Goal: Transaction & Acquisition: Purchase product/service

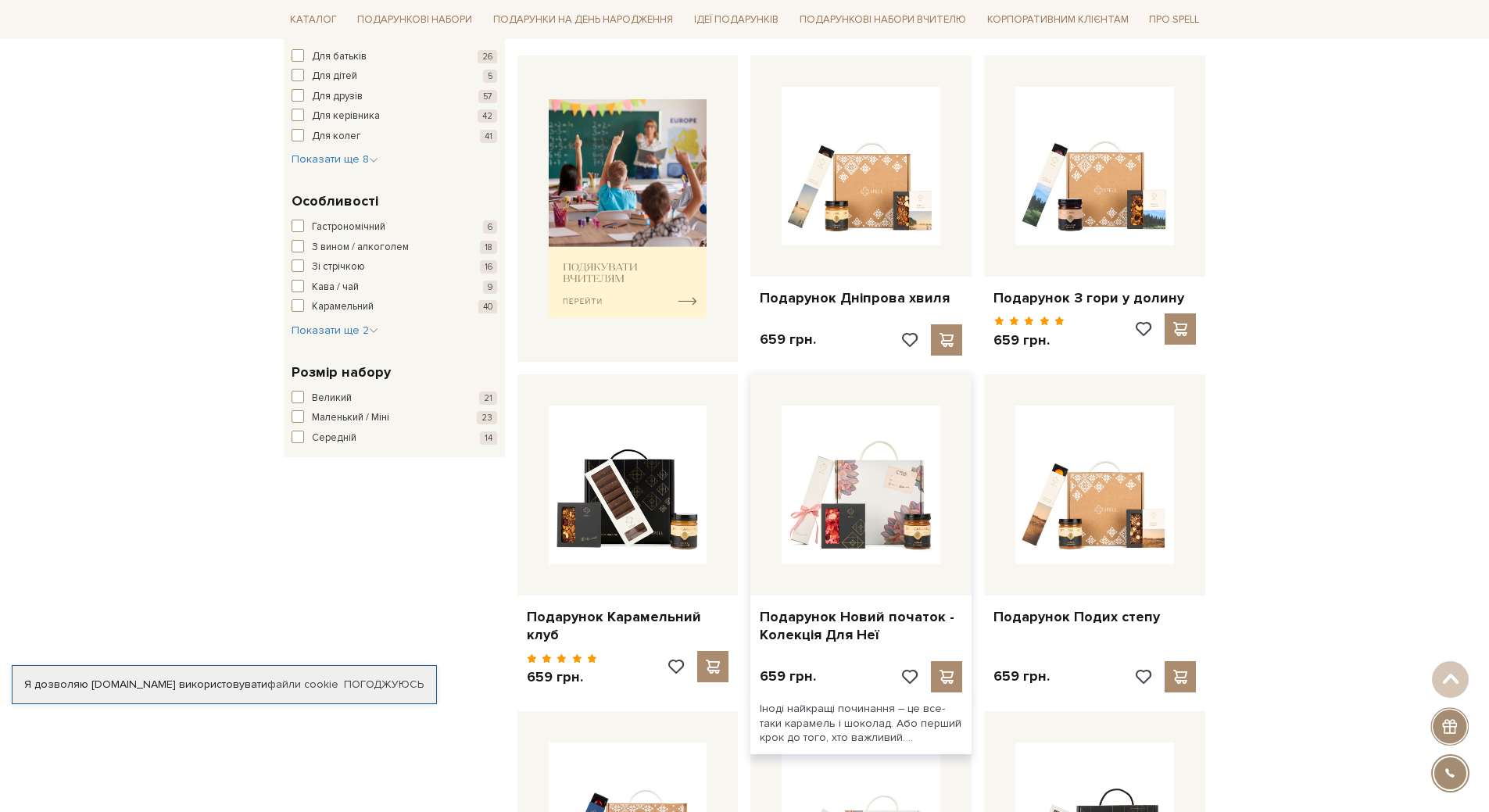
scroll to position [704, 0]
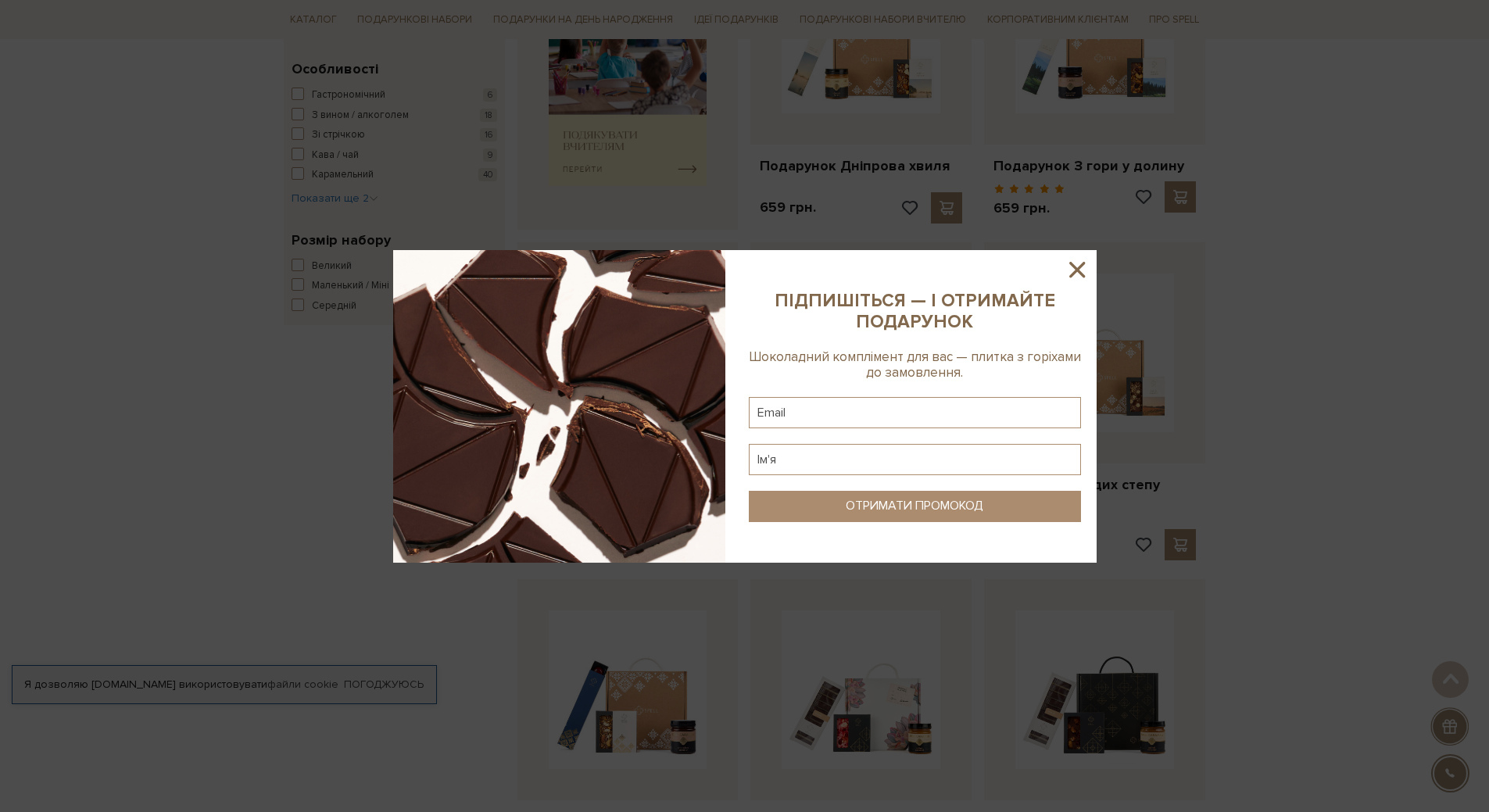
click at [1080, 268] on icon at bounding box center [1077, 269] width 27 height 27
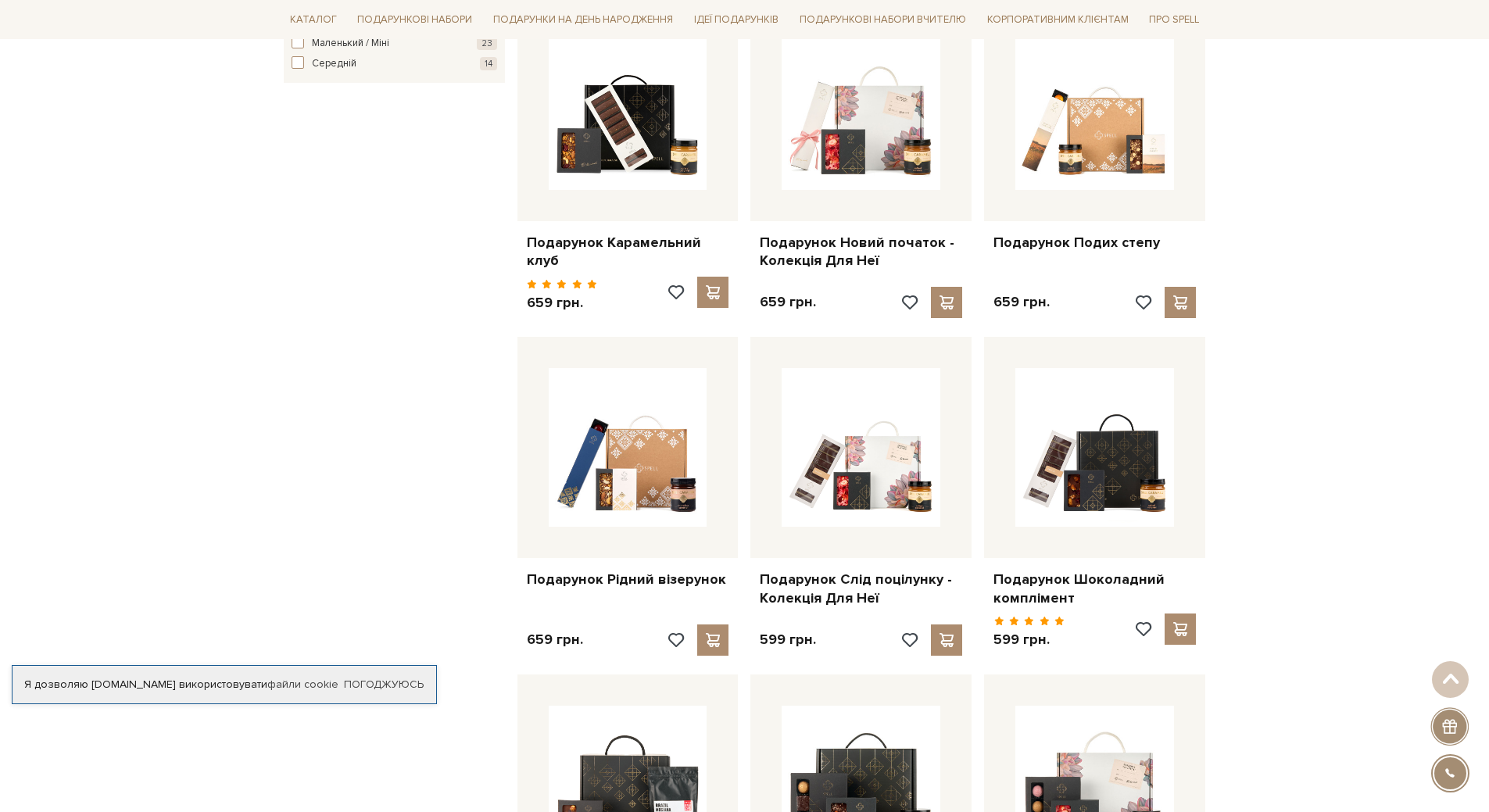
scroll to position [938, 0]
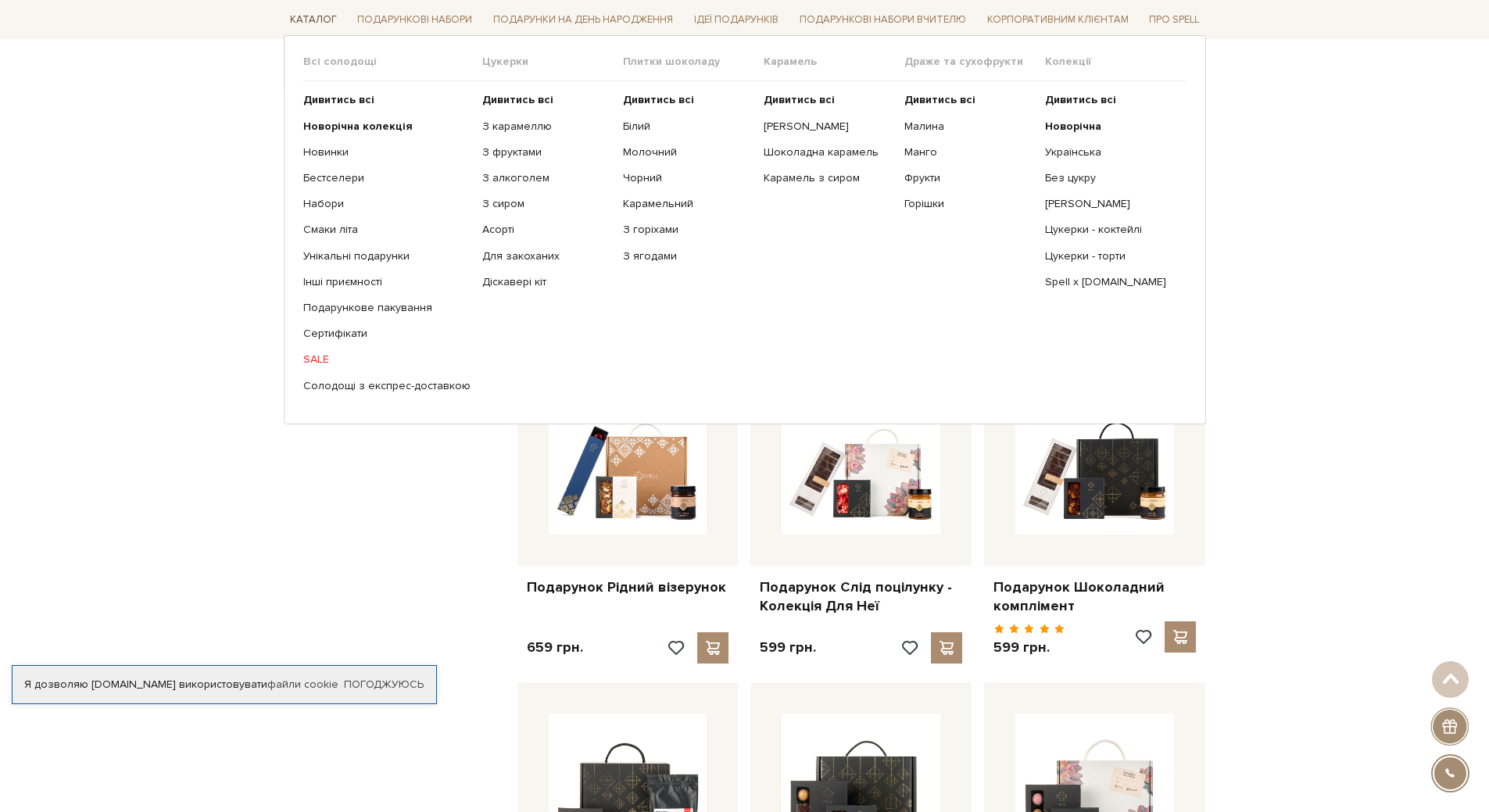
click at [301, 20] on link "Каталог" at bounding box center [313, 20] width 60 height 24
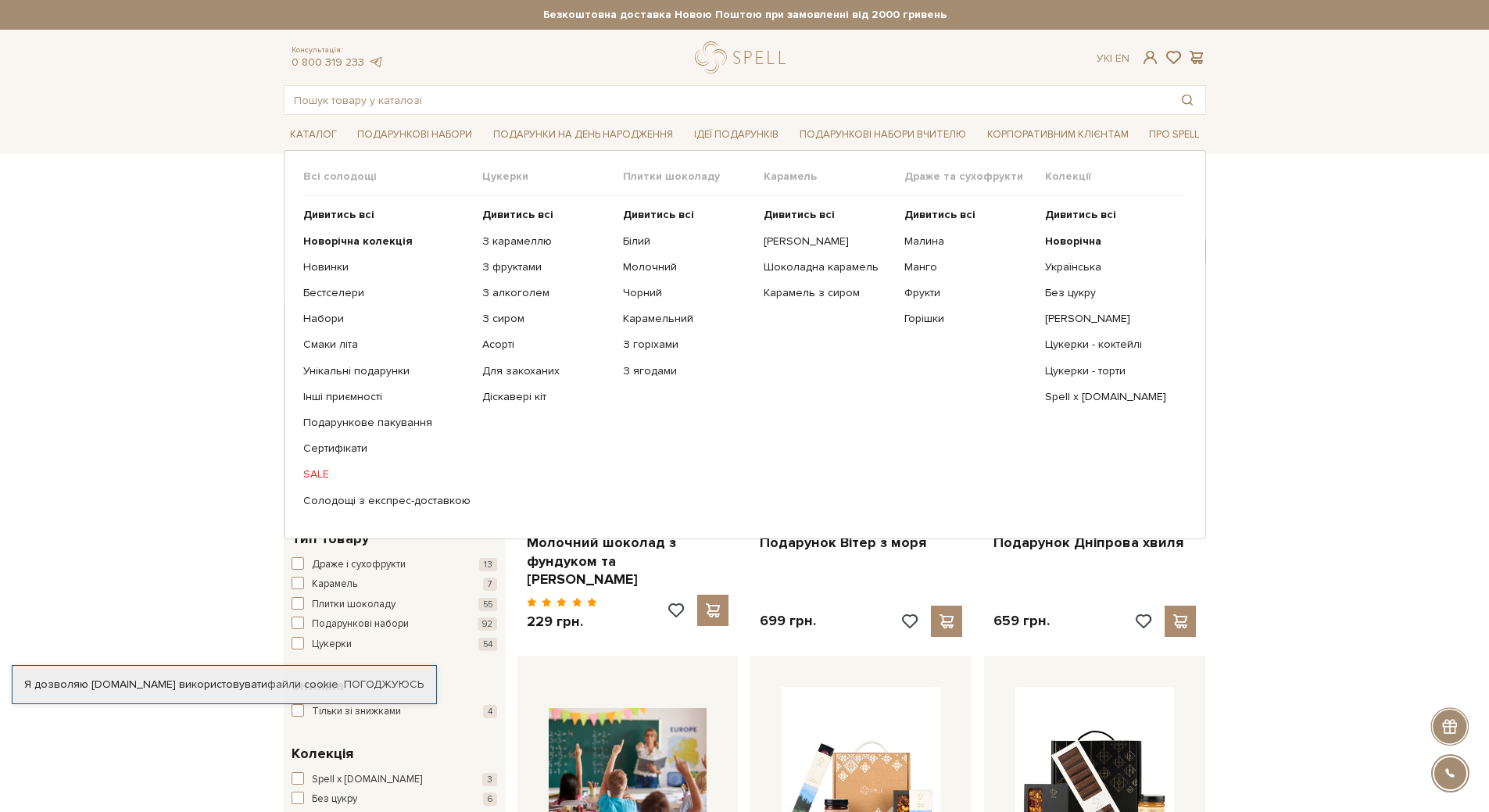
click at [310, 480] on link "SALE" at bounding box center [386, 474] width 167 height 14
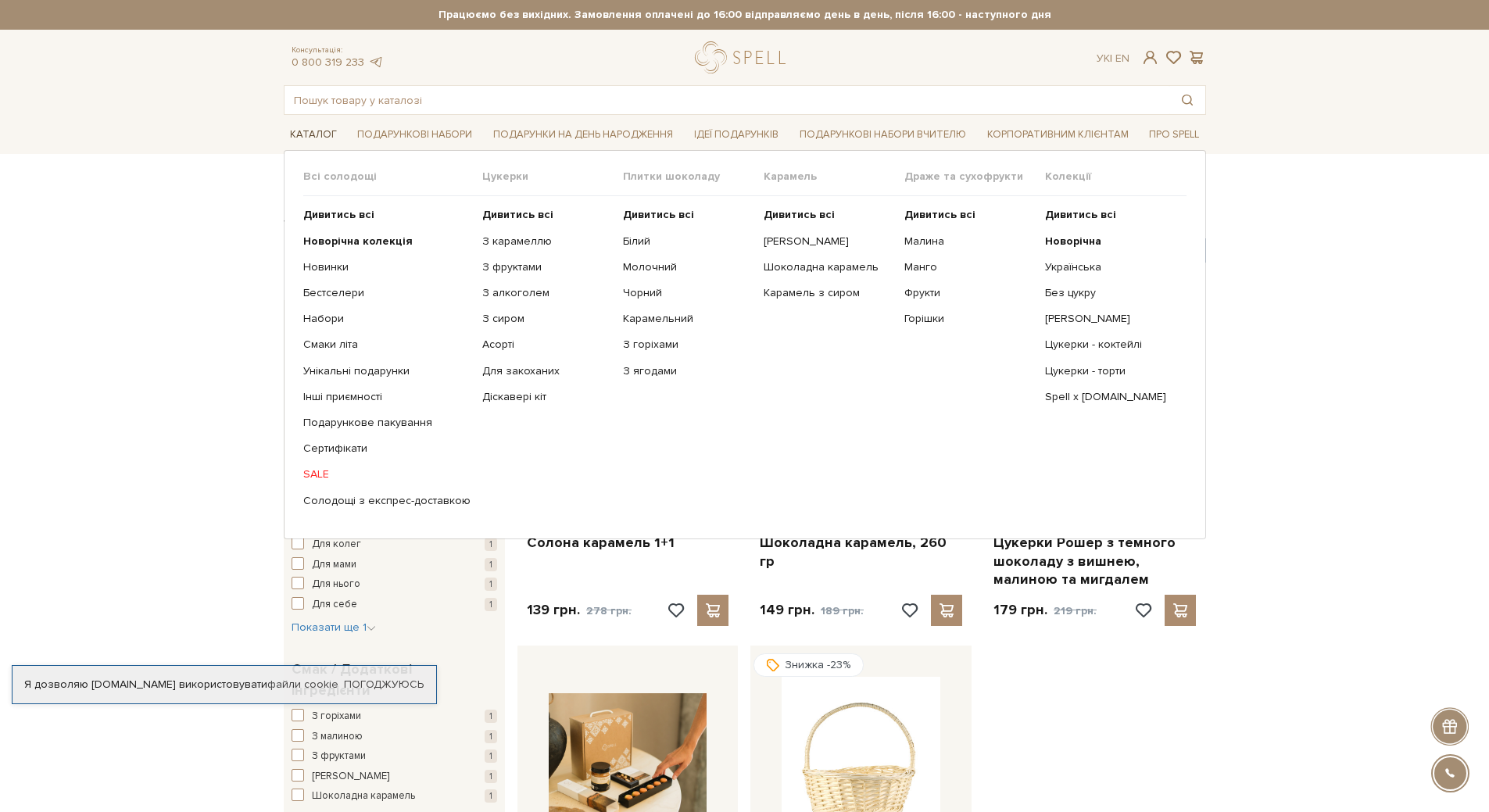
click at [304, 133] on link "Каталог" at bounding box center [313, 134] width 60 height 24
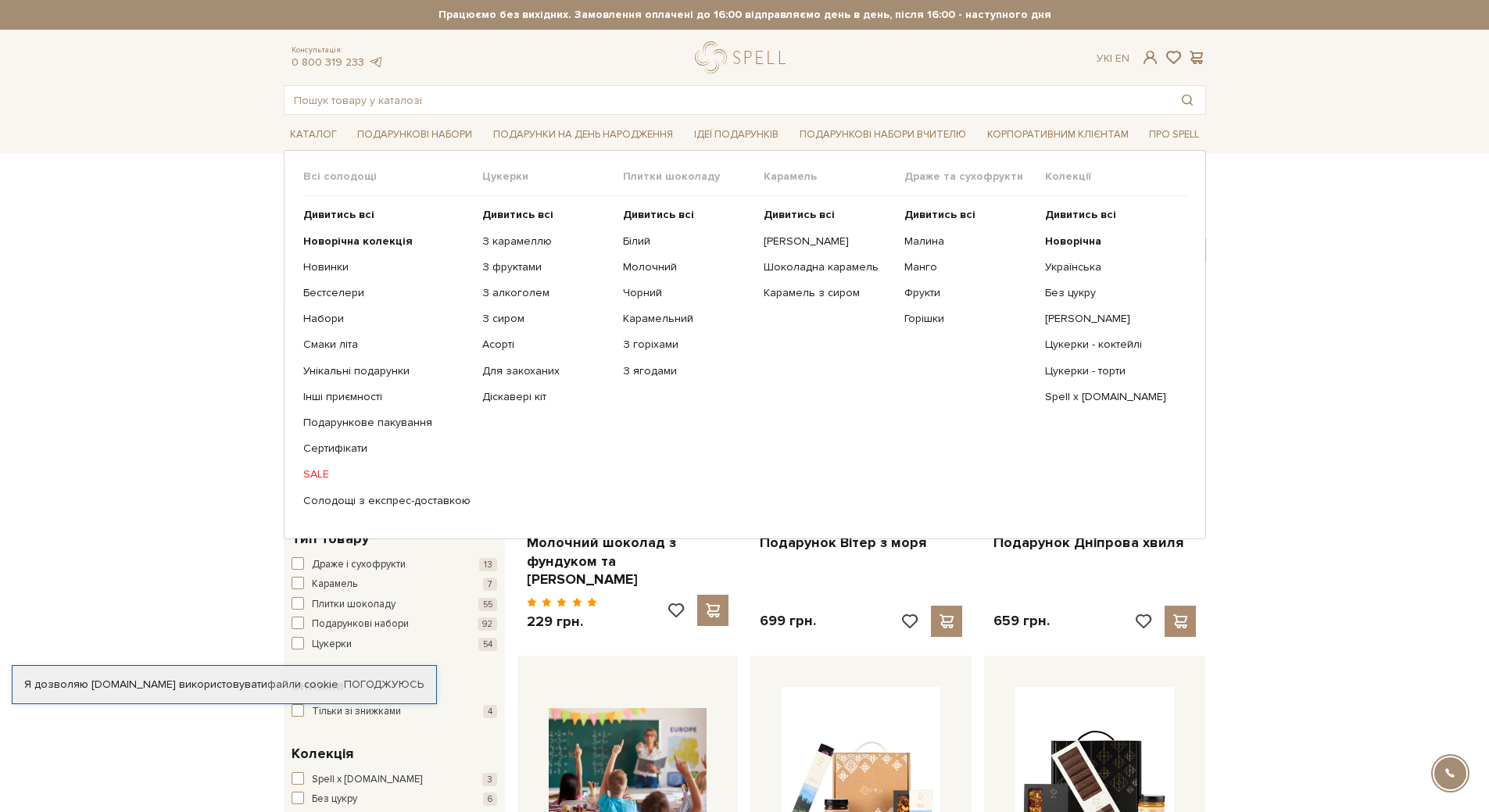
click at [304, 133] on link "Каталог" at bounding box center [313, 134] width 60 height 24
click at [514, 218] on b "Дивитись всі" at bounding box center [518, 214] width 71 height 13
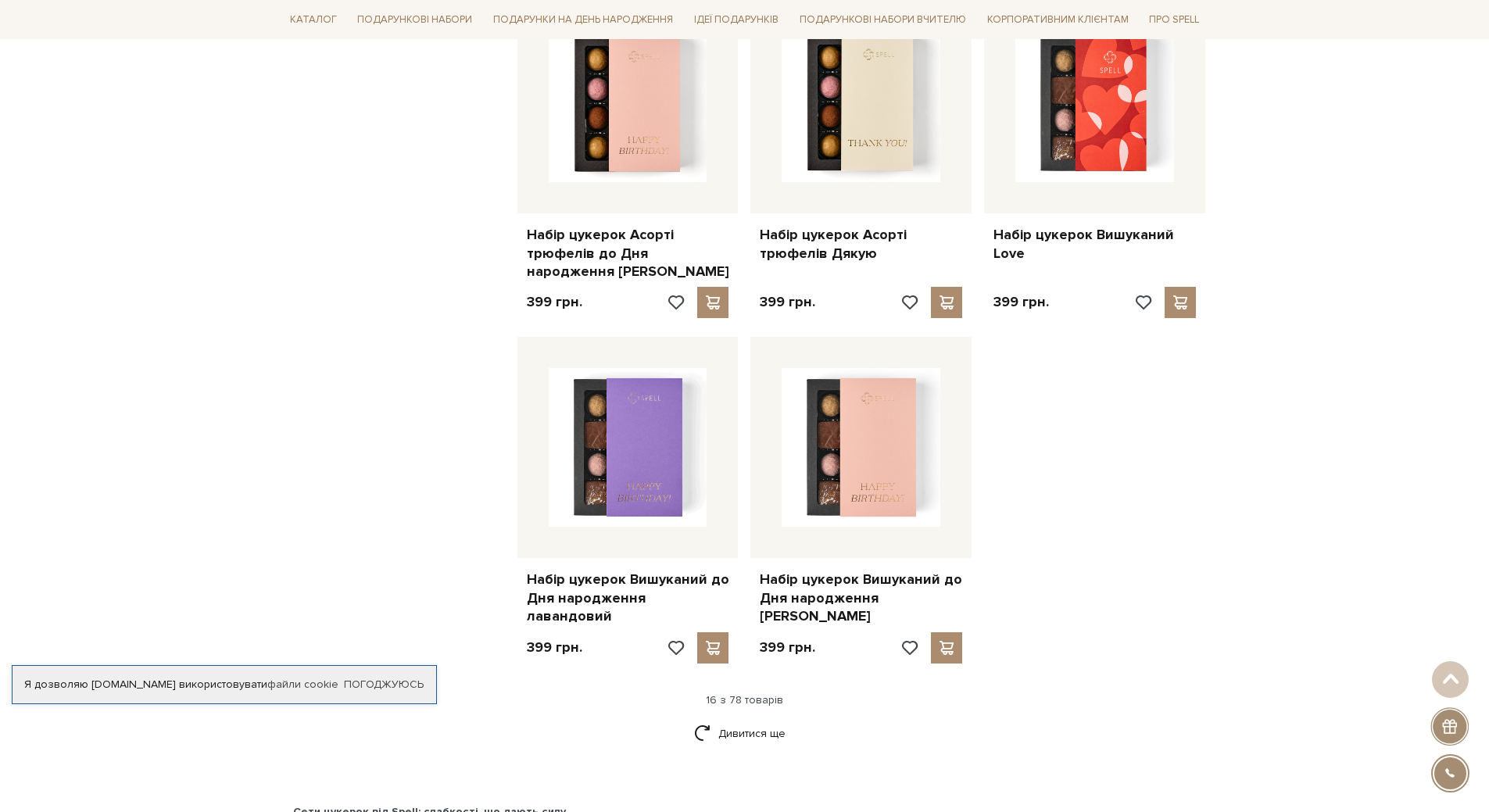
scroll to position [1719, 0]
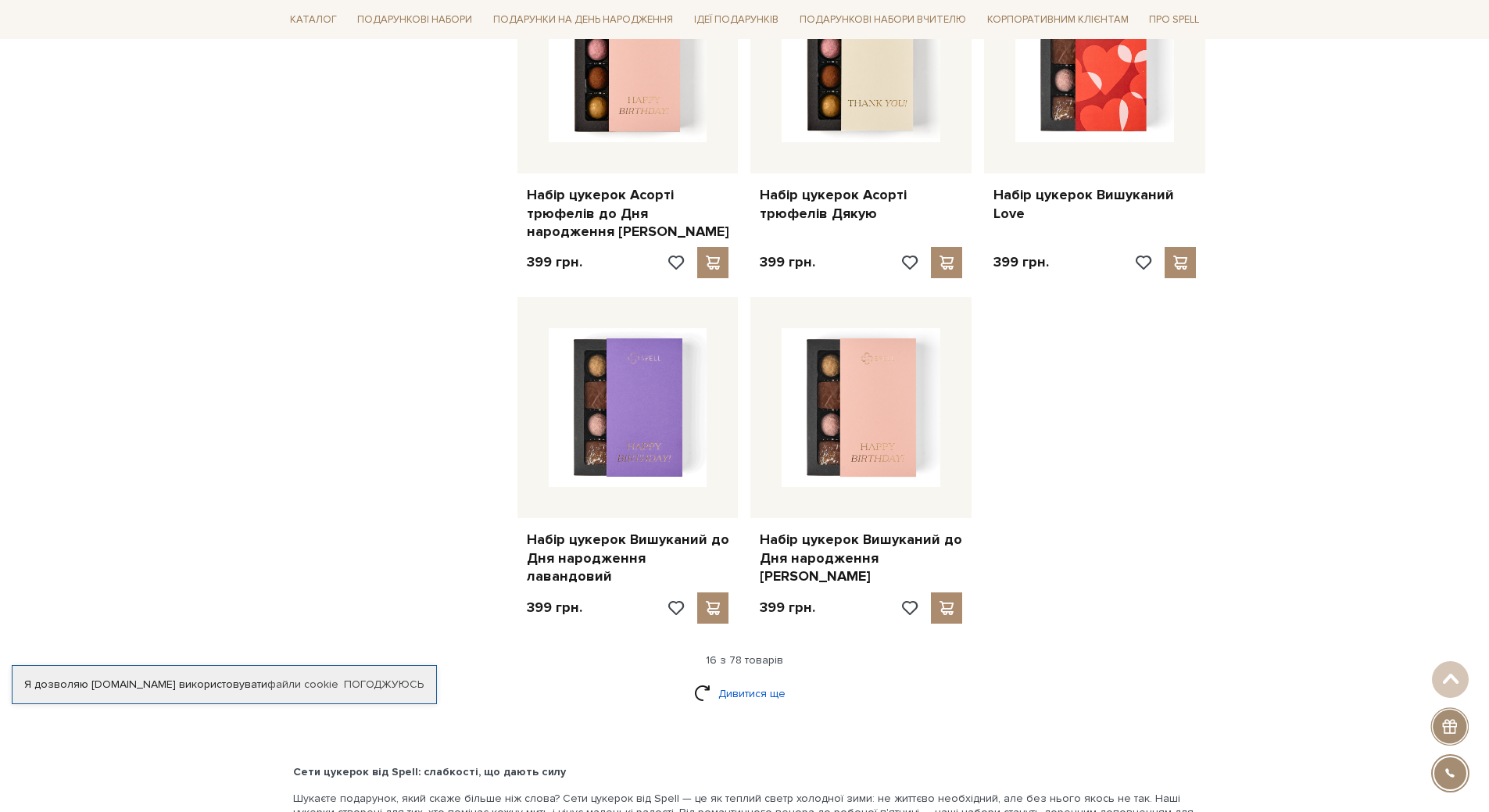
click at [754, 680] on link "Дивитися ще" at bounding box center [744, 693] width 101 height 27
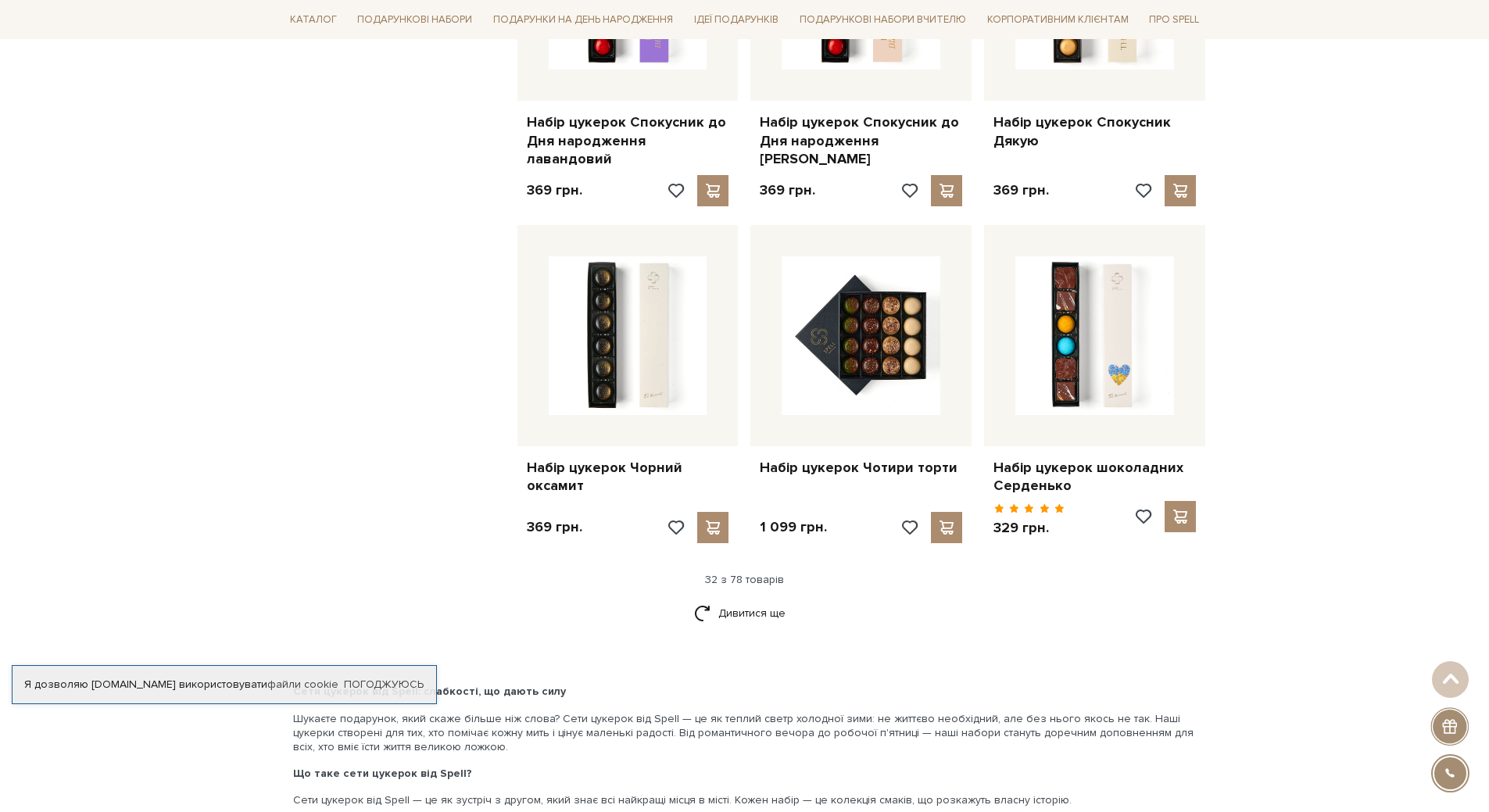
scroll to position [3517, 0]
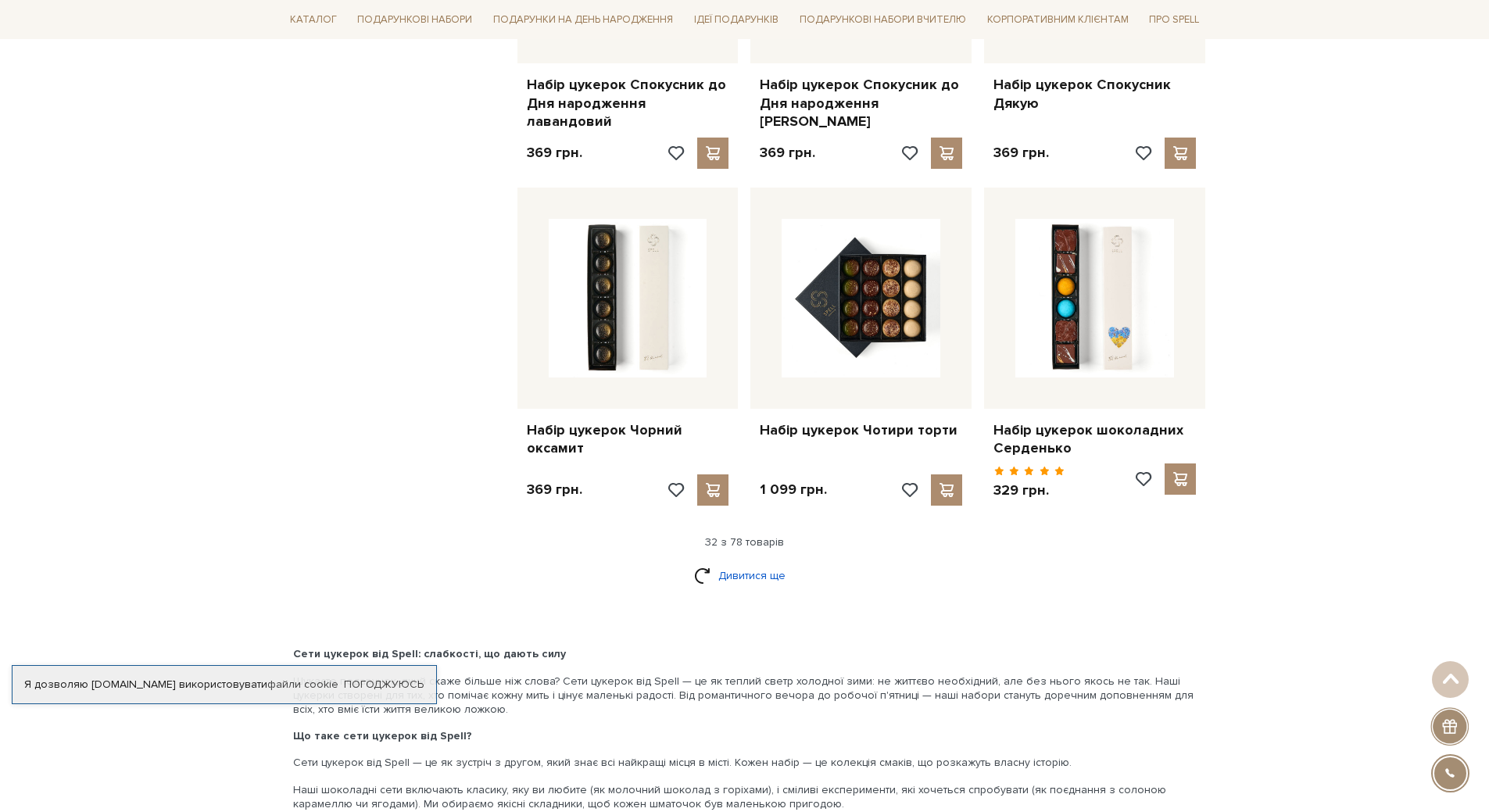
click at [759, 562] on link "Дивитися ще" at bounding box center [744, 576] width 101 height 27
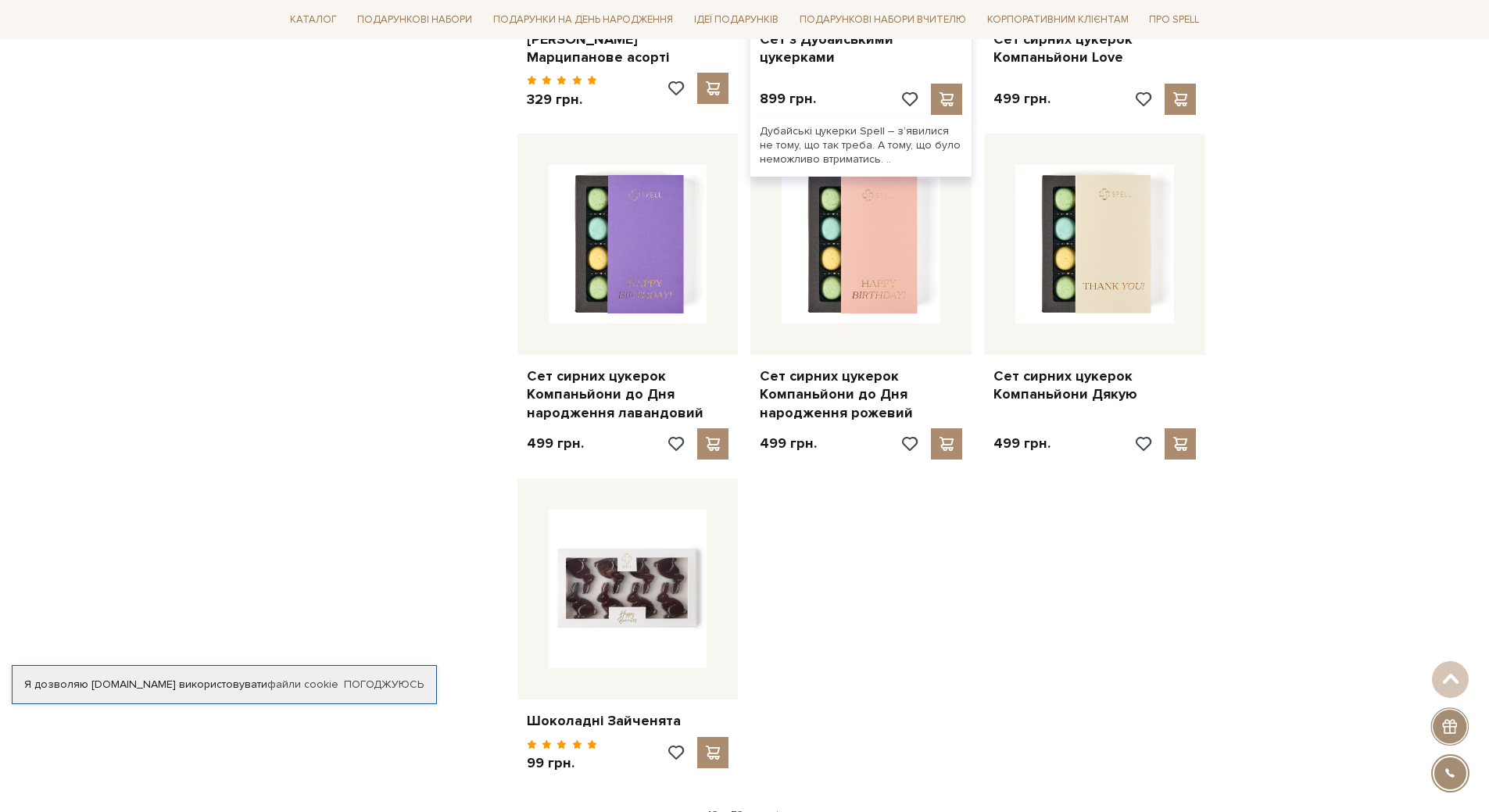
scroll to position [5314, 0]
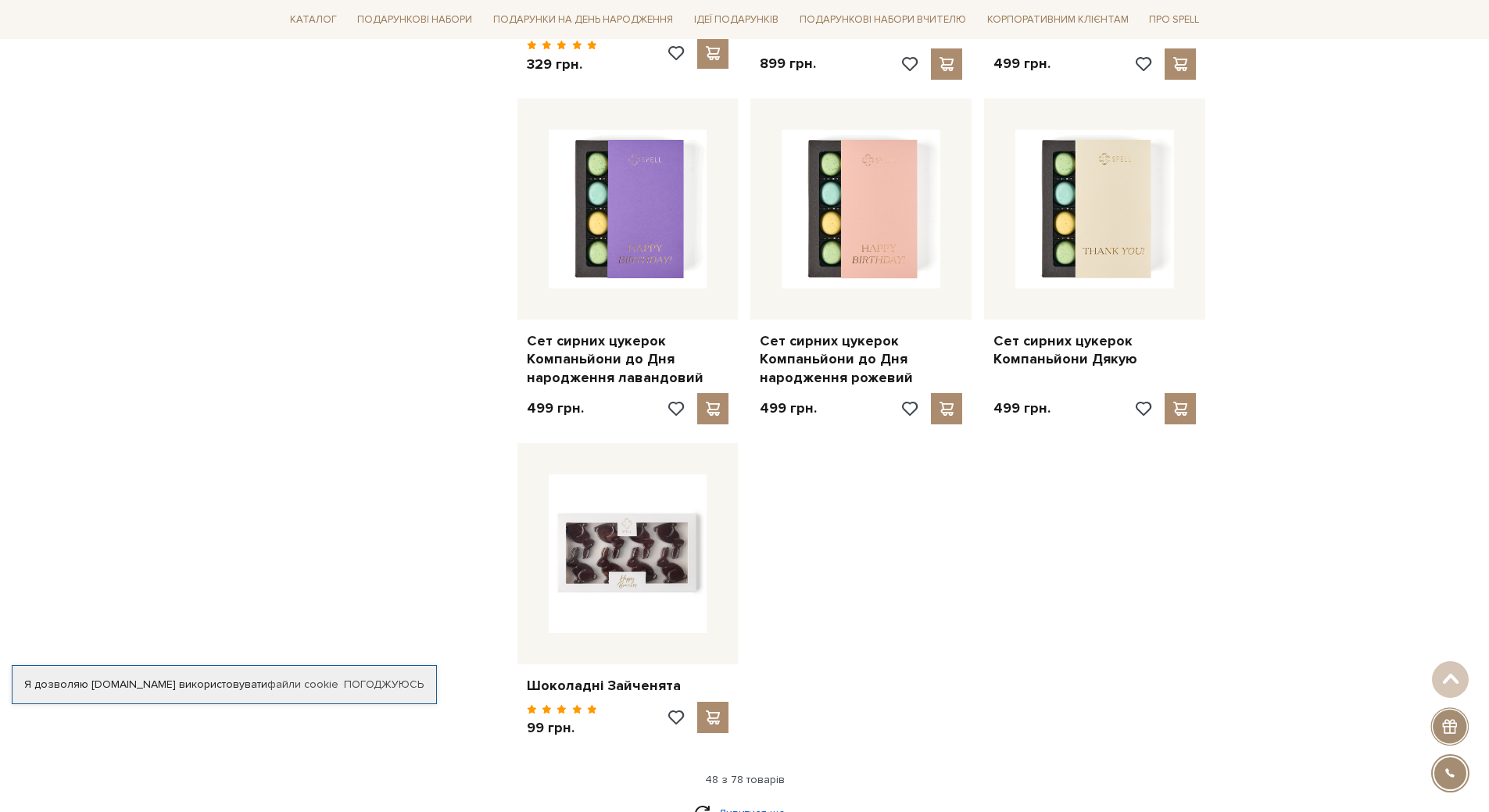
click at [755, 799] on link "Дивитися ще" at bounding box center [744, 813] width 101 height 27
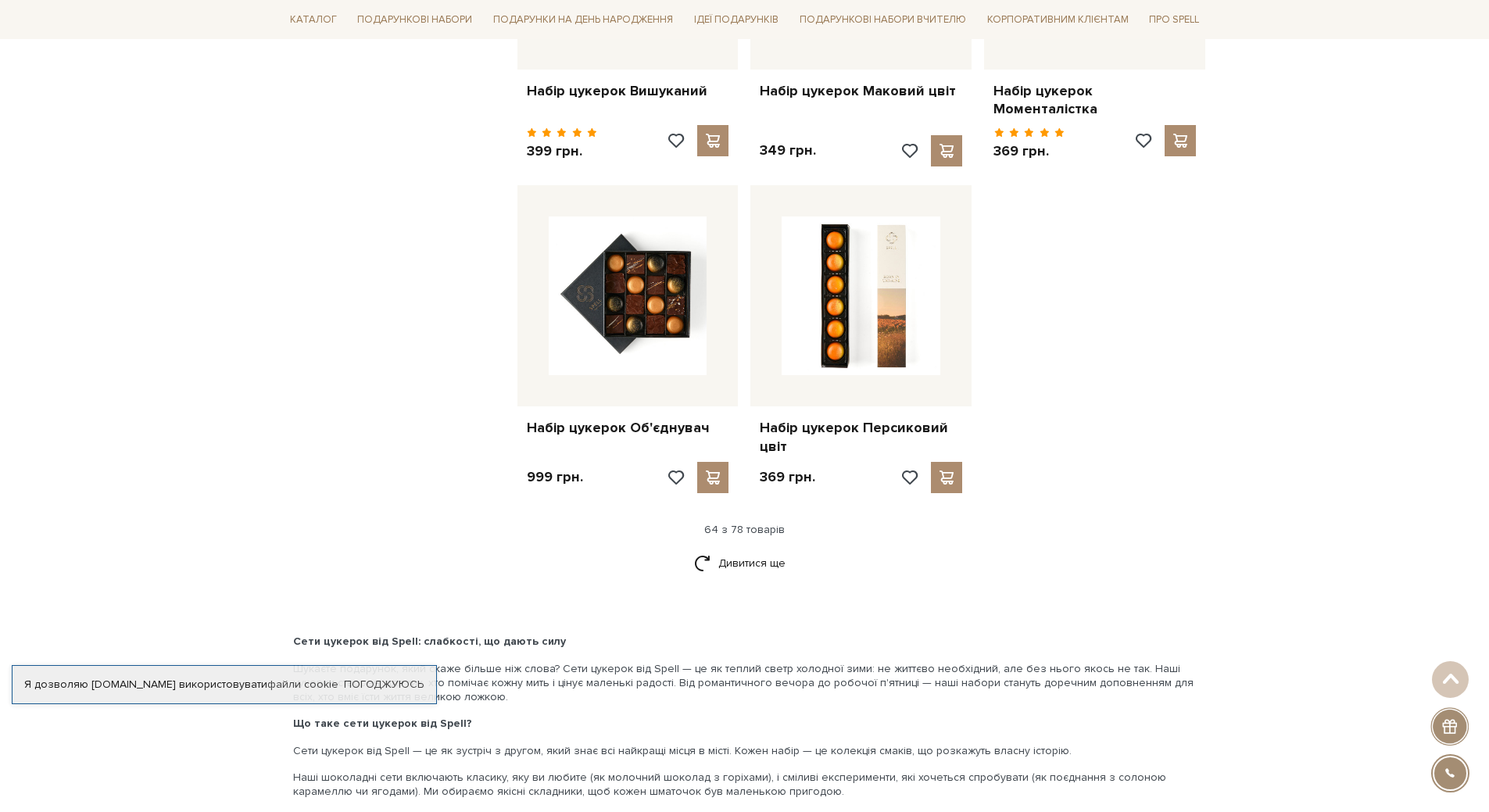
scroll to position [7268, 0]
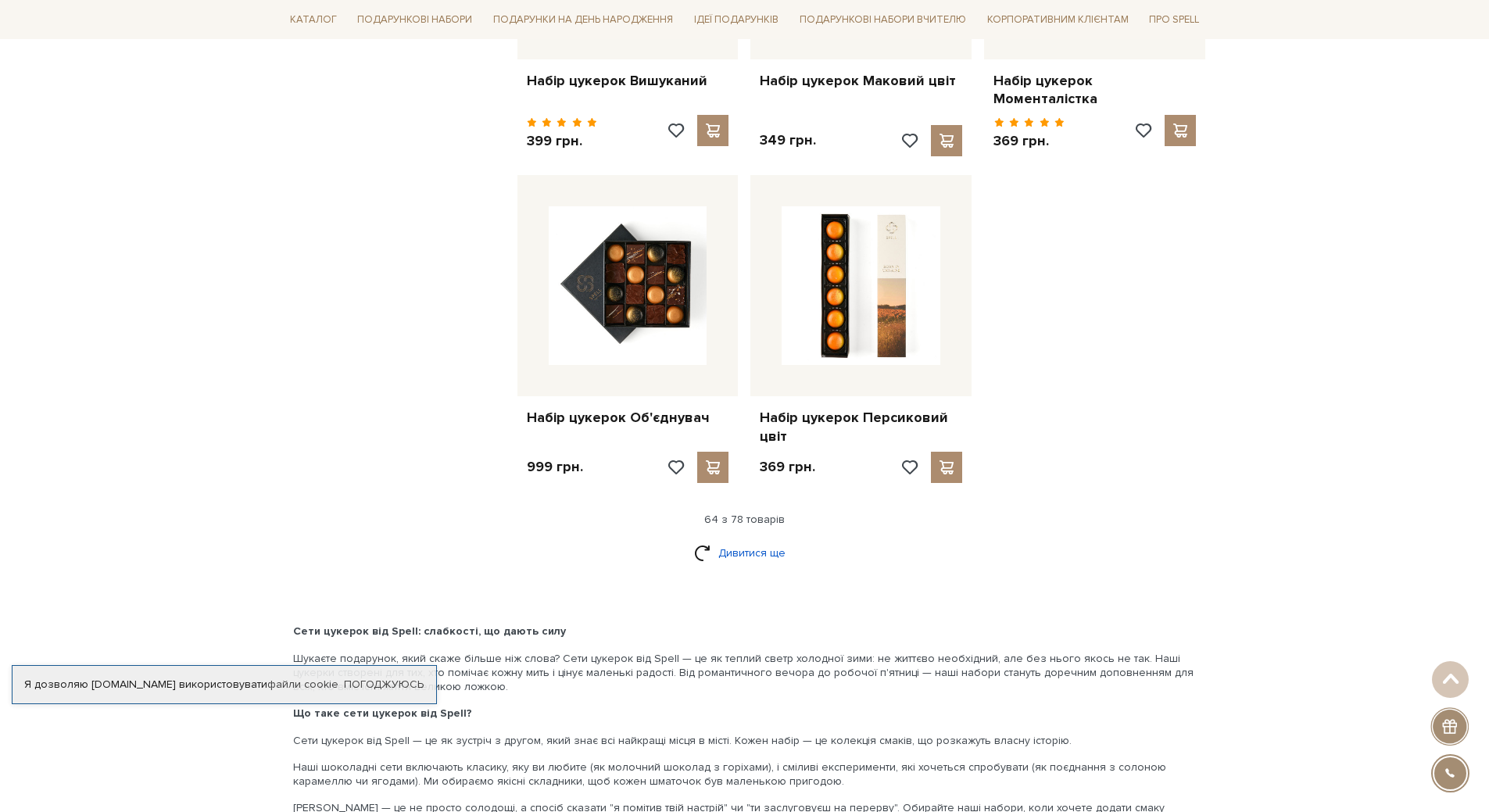
click at [748, 540] on link "Дивитися ще" at bounding box center [744, 553] width 101 height 27
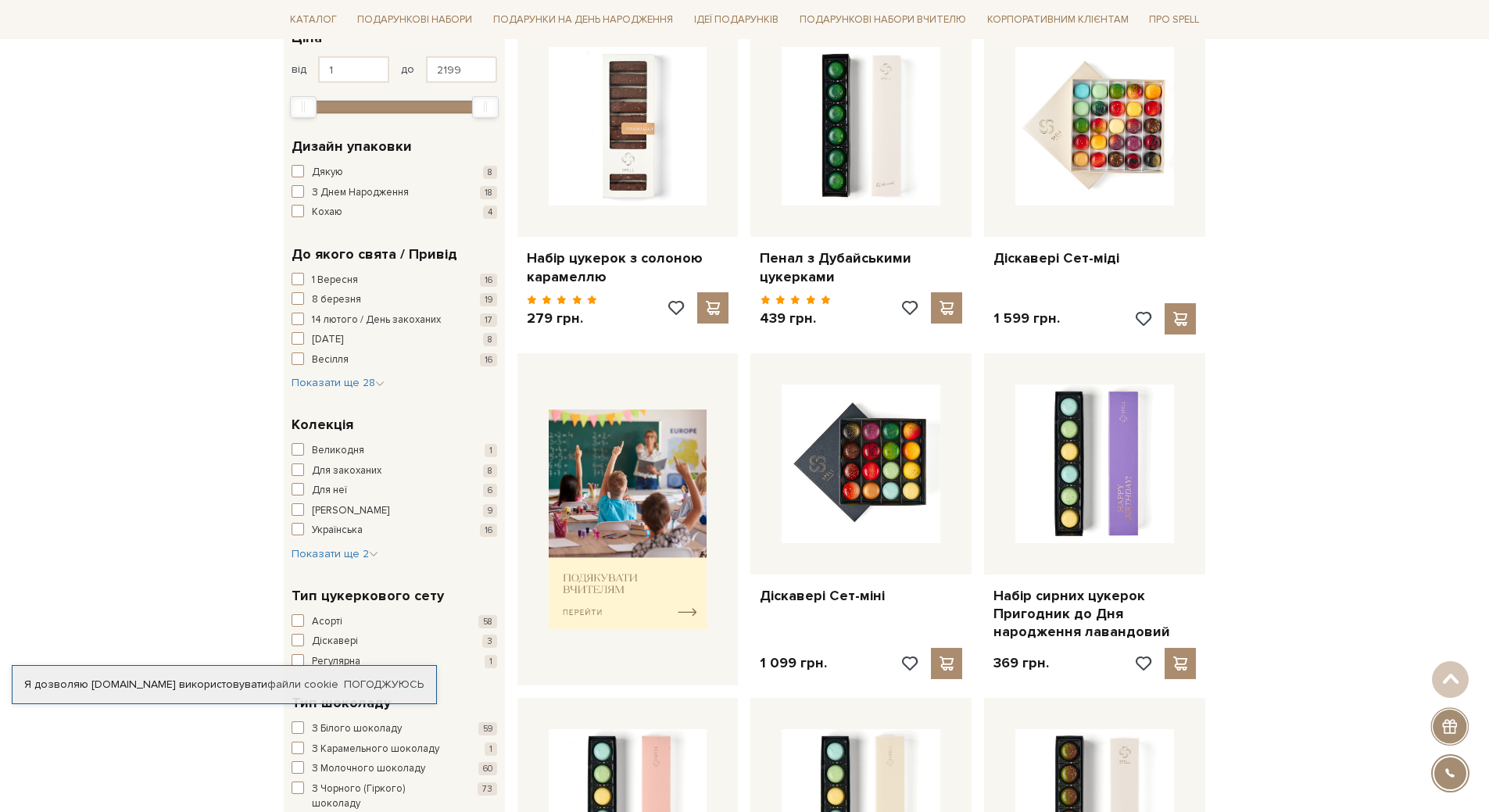
scroll to position [0, 0]
